Goal: Find specific page/section: Find specific page/section

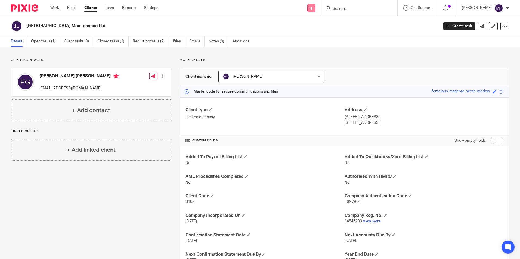
scroll to position [23, 0]
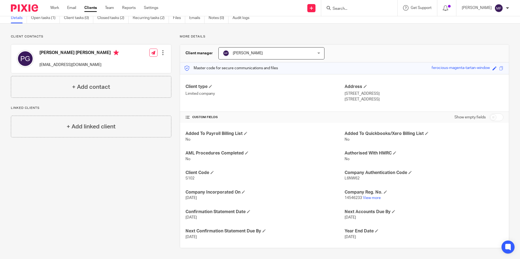
click at [346, 7] on input "Search" at bounding box center [356, 9] width 49 height 5
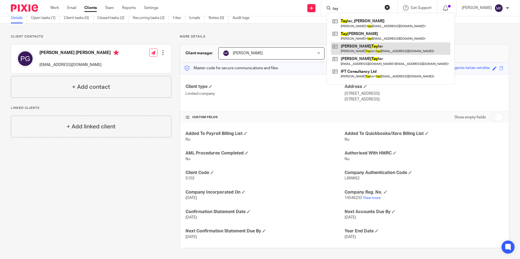
type input "tay"
click at [371, 49] on link at bounding box center [390, 48] width 119 height 13
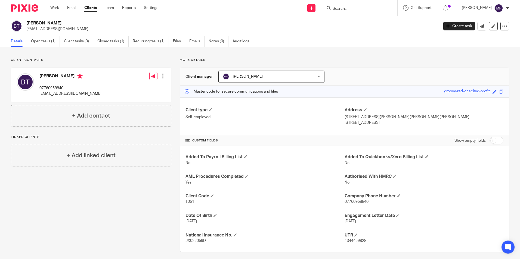
click at [355, 6] on div at bounding box center [359, 8] width 76 height 16
click at [354, 9] on input "Search" at bounding box center [356, 9] width 49 height 5
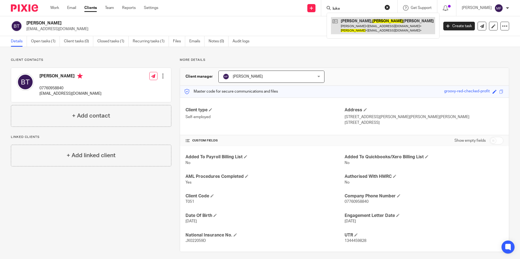
type input "luke"
click at [370, 29] on link at bounding box center [383, 25] width 104 height 17
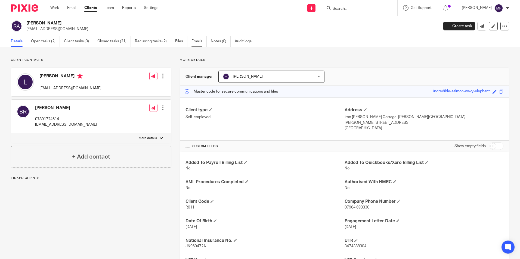
click at [201, 43] on link "Emails" at bounding box center [198, 41] width 15 height 11
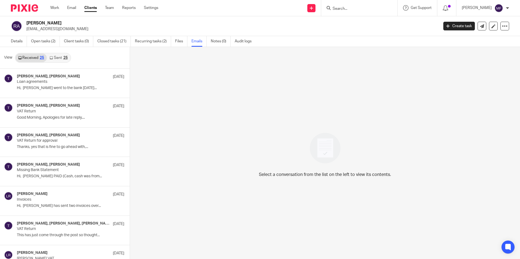
click at [60, 57] on link "Sent 25" at bounding box center [58, 58] width 23 height 9
